Goal: Information Seeking & Learning: Learn about a topic

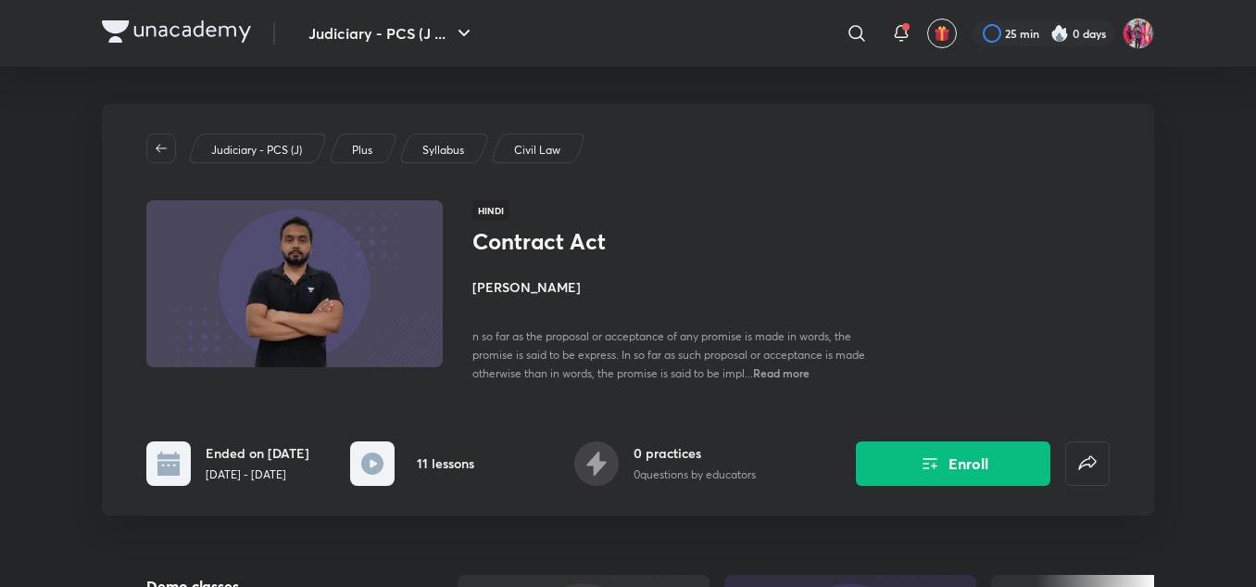
click at [174, 33] on img at bounding box center [176, 31] width 149 height 22
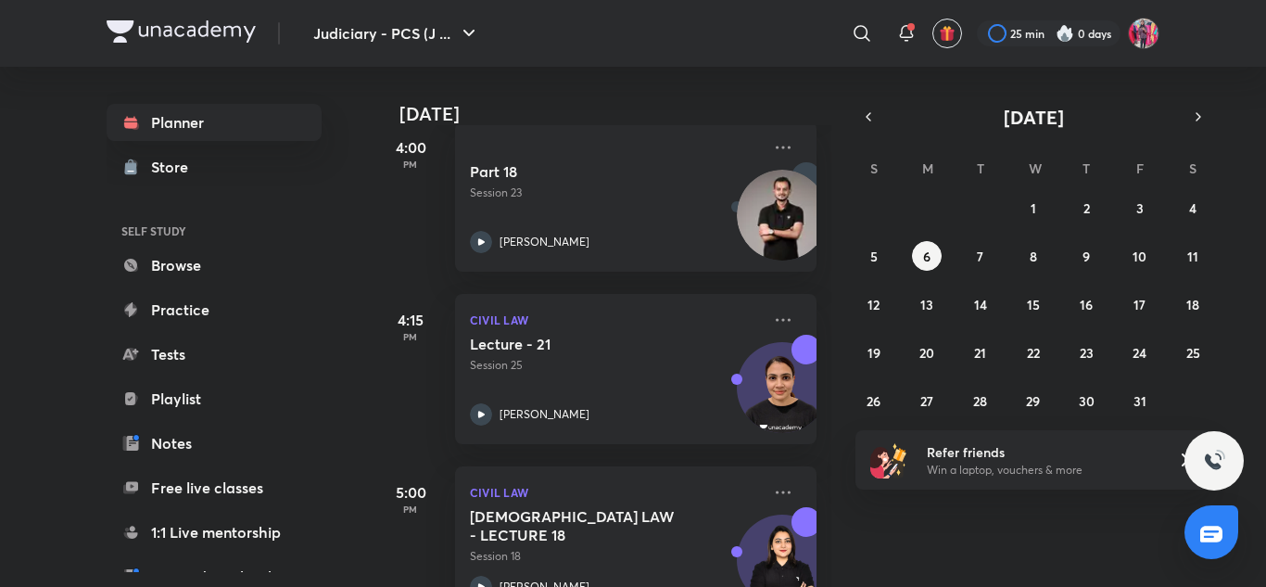
scroll to position [1549, 0]
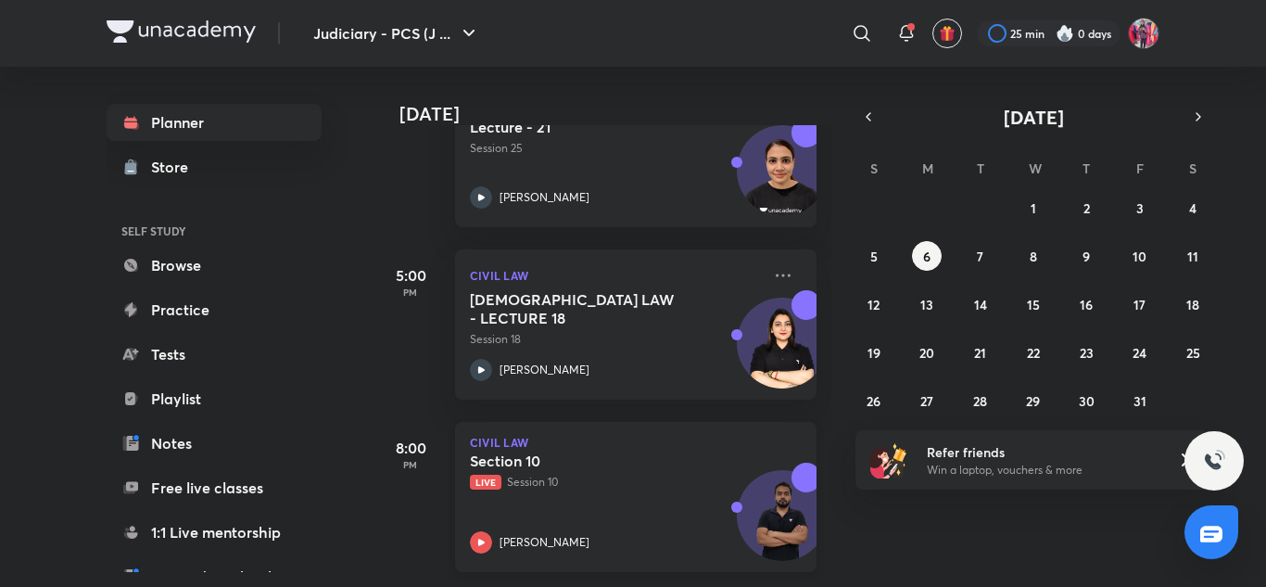
click at [564, 477] on div "Section 10 Live Session 10 [PERSON_NAME]" at bounding box center [615, 502] width 291 height 102
